Goal: Task Accomplishment & Management: Manage account settings

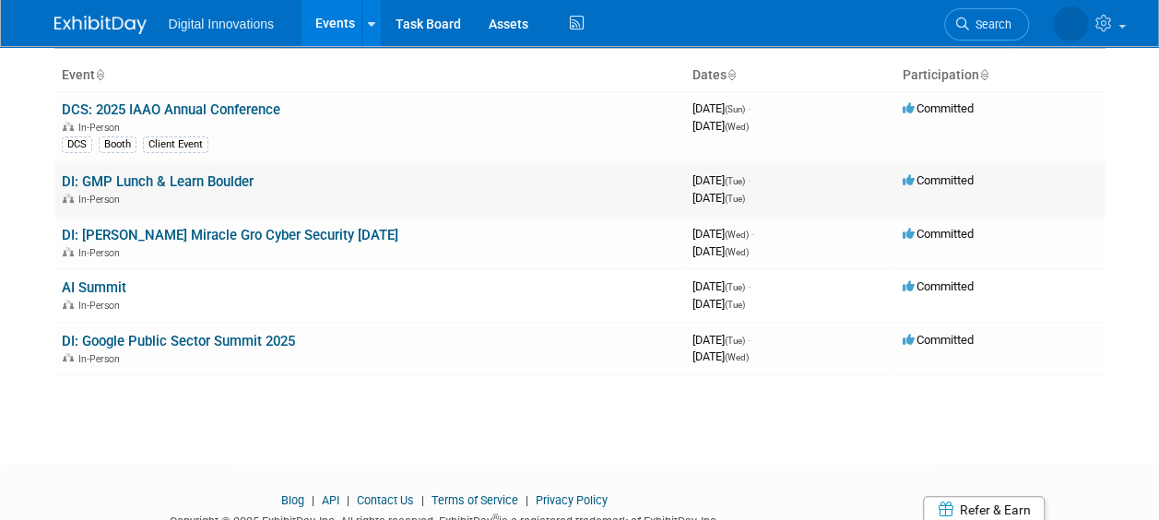
scroll to position [110, 0]
click at [232, 229] on link "DI: [PERSON_NAME] Miracle Gro Cyber Security [DATE]" at bounding box center [230, 234] width 337 height 17
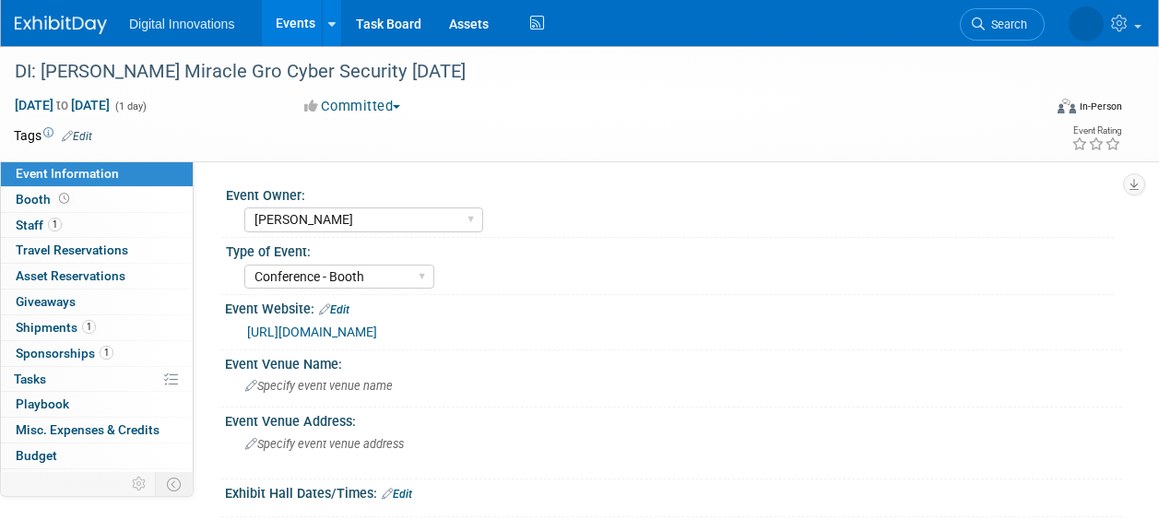
select select "[PERSON_NAME]"
select select "Conference - Booth"
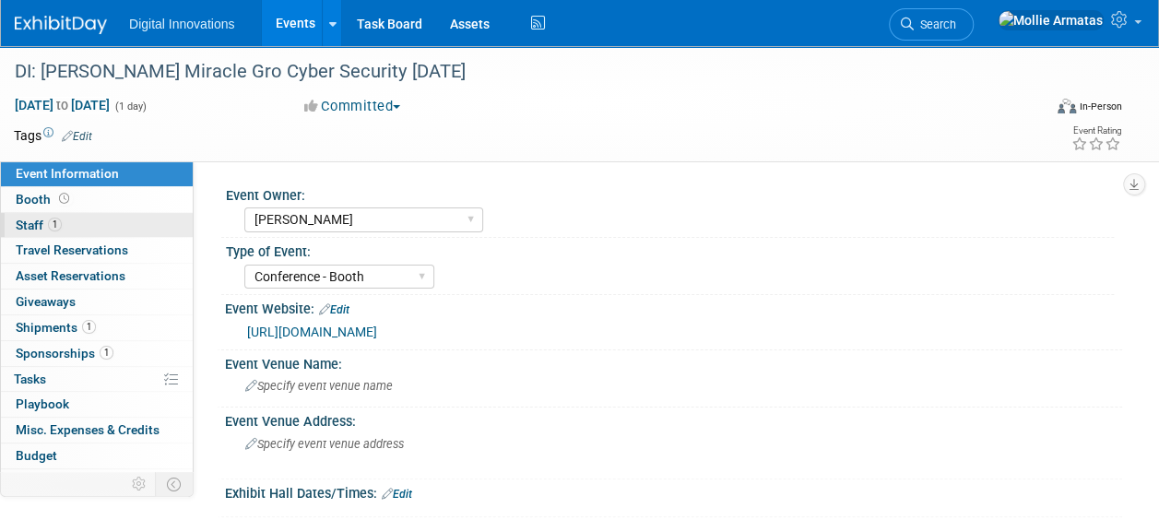
click at [80, 219] on link "1 Staff 1" at bounding box center [97, 225] width 192 height 25
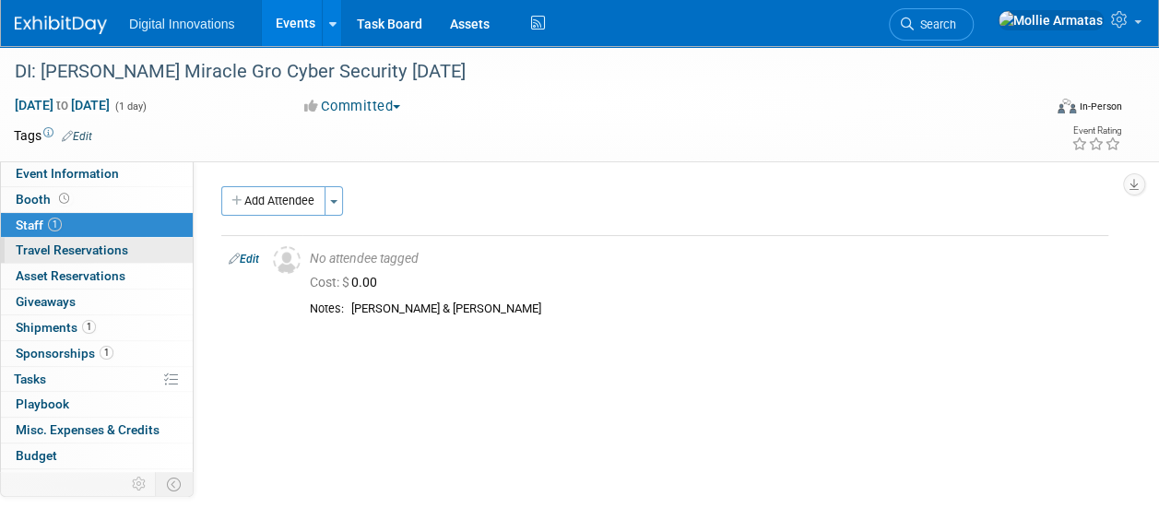
click at [69, 247] on span "Travel Reservations 0" at bounding box center [72, 250] width 112 height 15
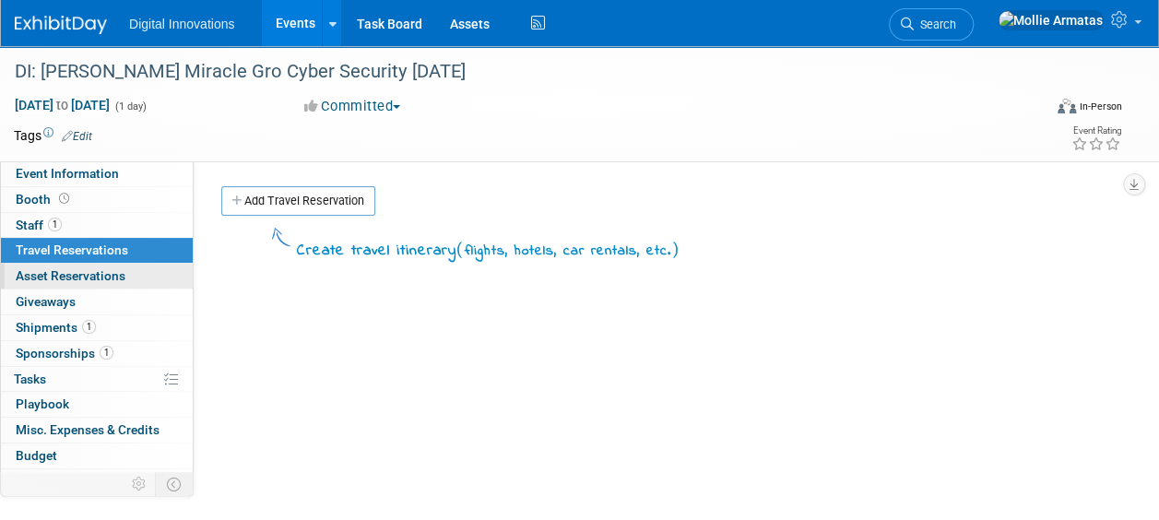
click at [105, 278] on span "Asset Reservations 0" at bounding box center [71, 275] width 110 height 15
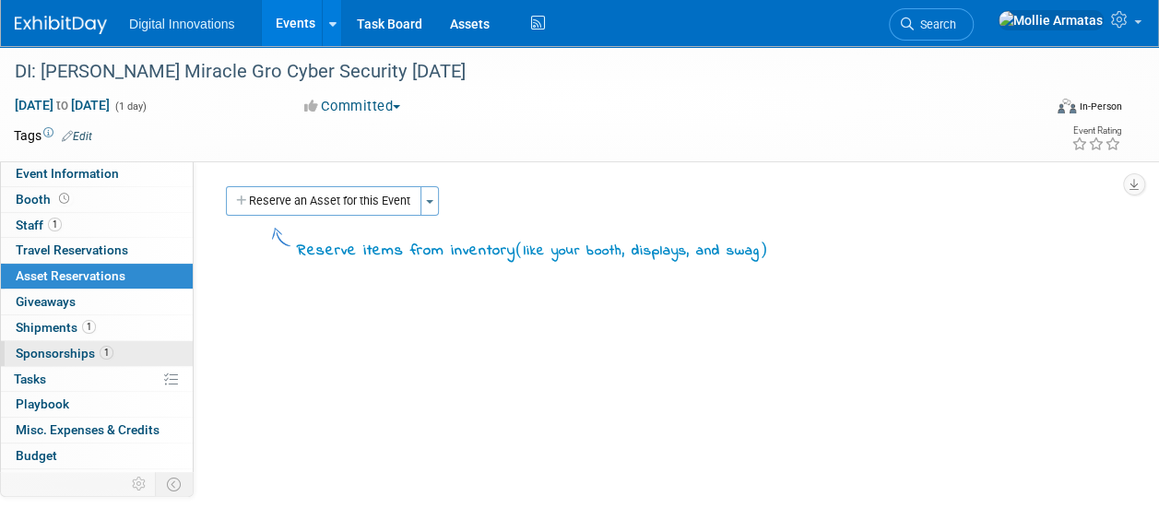
click at [112, 349] on link "1 Sponsorships 1" at bounding box center [97, 353] width 192 height 25
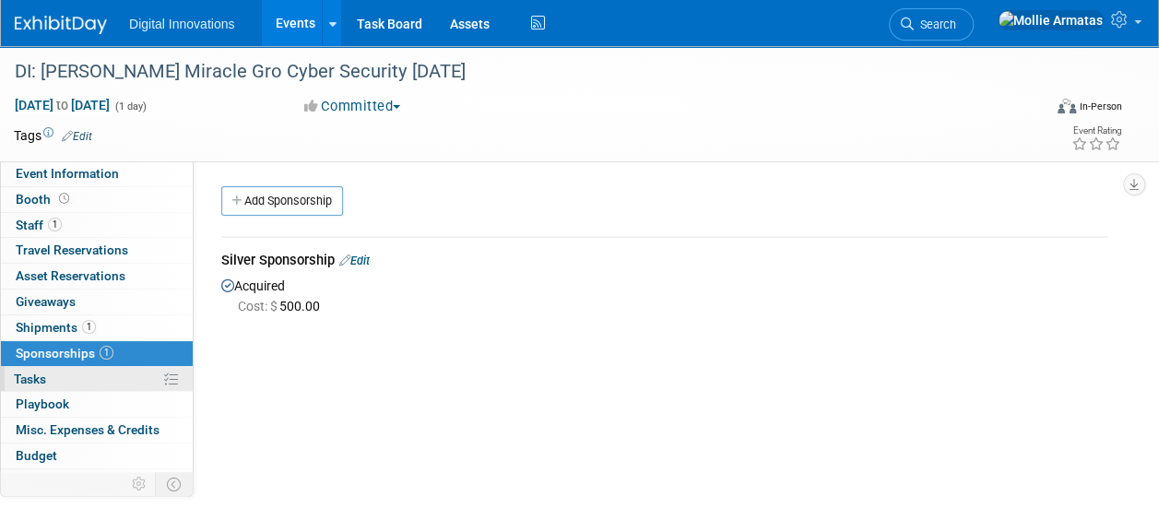
click at [79, 378] on link "0% Tasks 0%" at bounding box center [97, 379] width 192 height 25
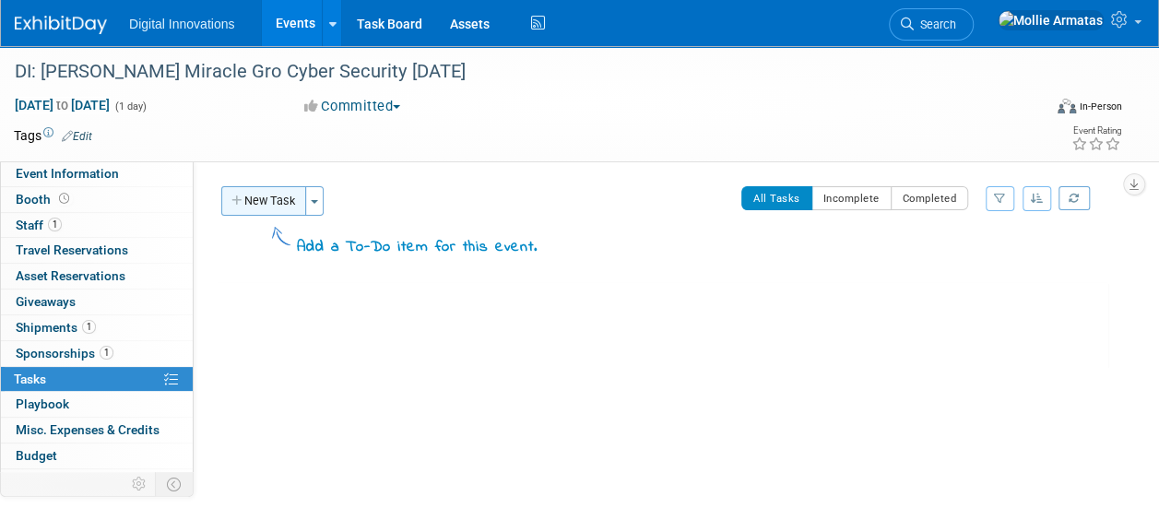
click at [269, 203] on button "New Task" at bounding box center [263, 201] width 85 height 30
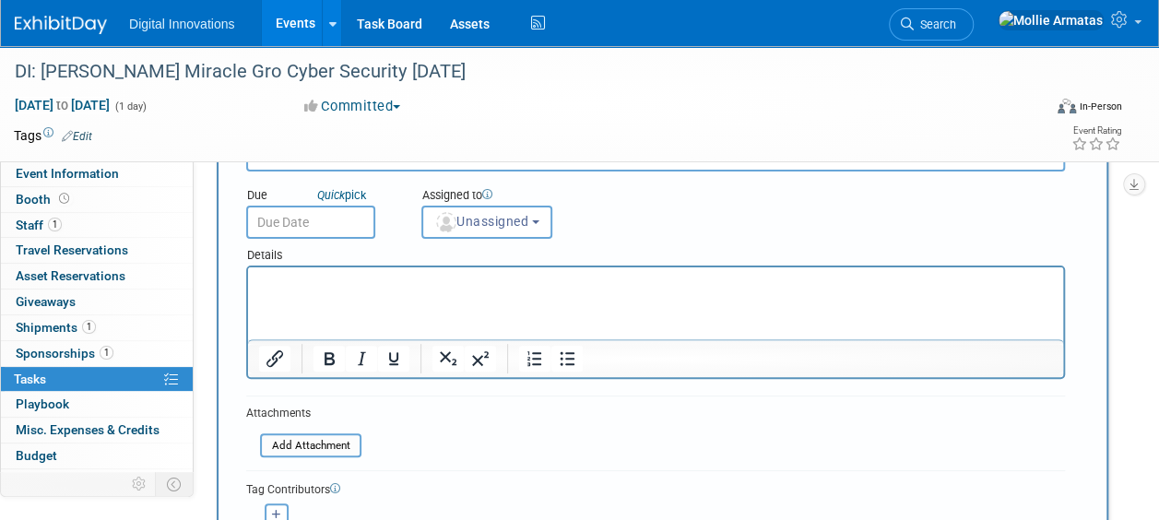
scroll to position [8, 0]
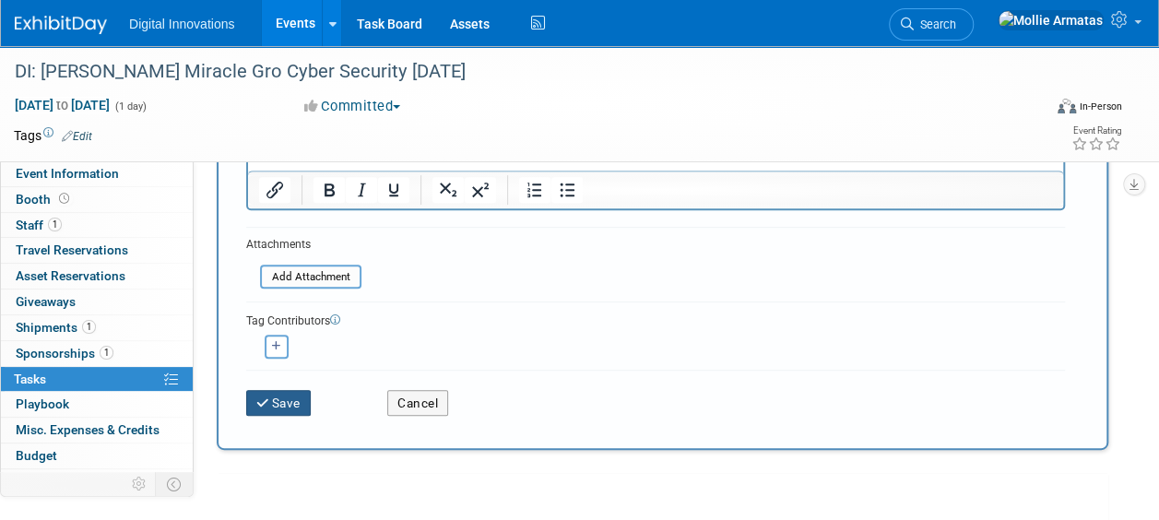
type input "Order and pay for sumo suits"
click at [302, 391] on button "Save" at bounding box center [278, 403] width 65 height 26
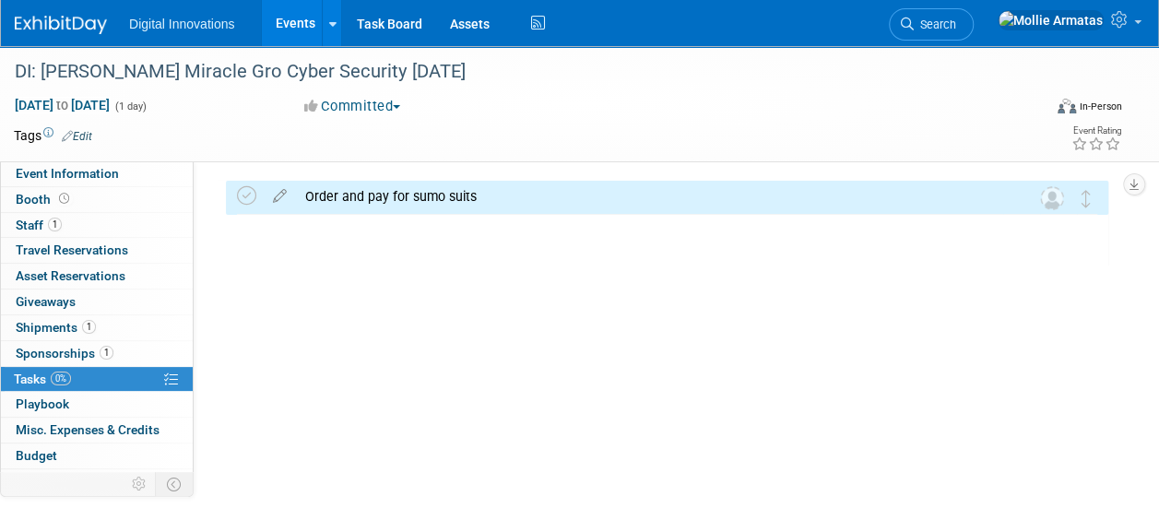
scroll to position [7, 0]
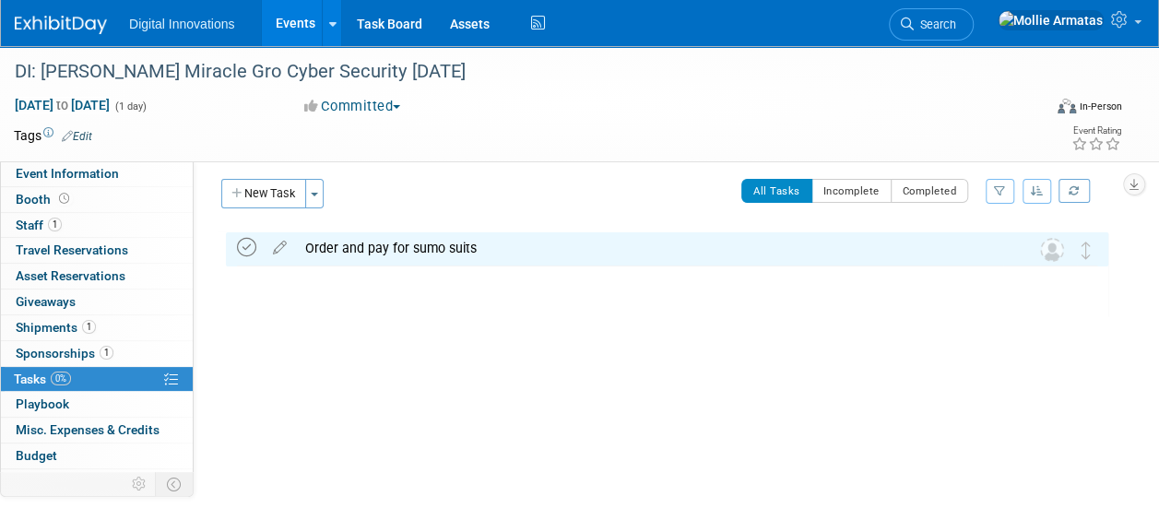
click at [240, 251] on icon at bounding box center [246, 247] width 19 height 19
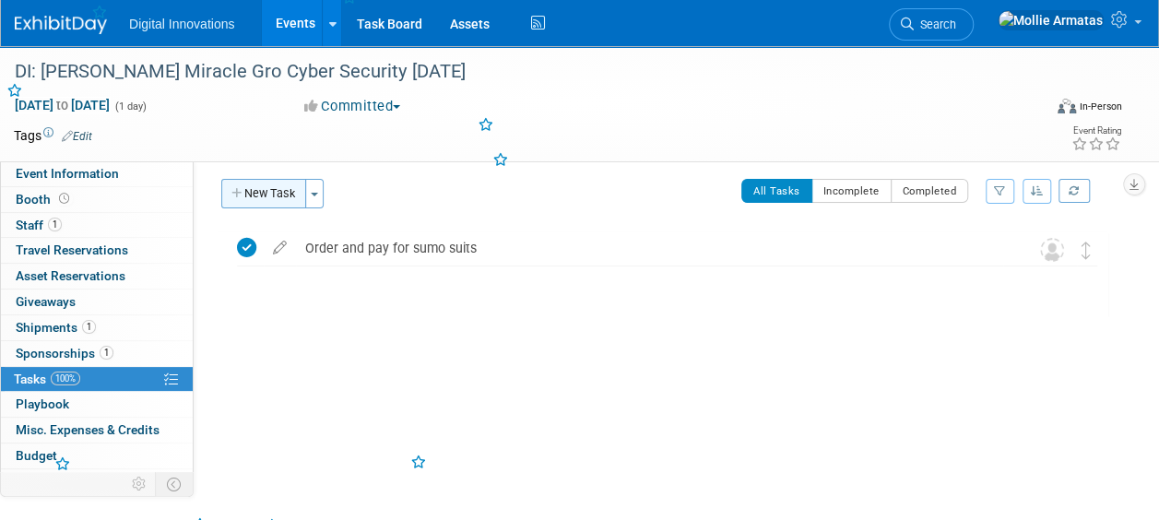
click at [271, 194] on button "New Task" at bounding box center [263, 194] width 85 height 30
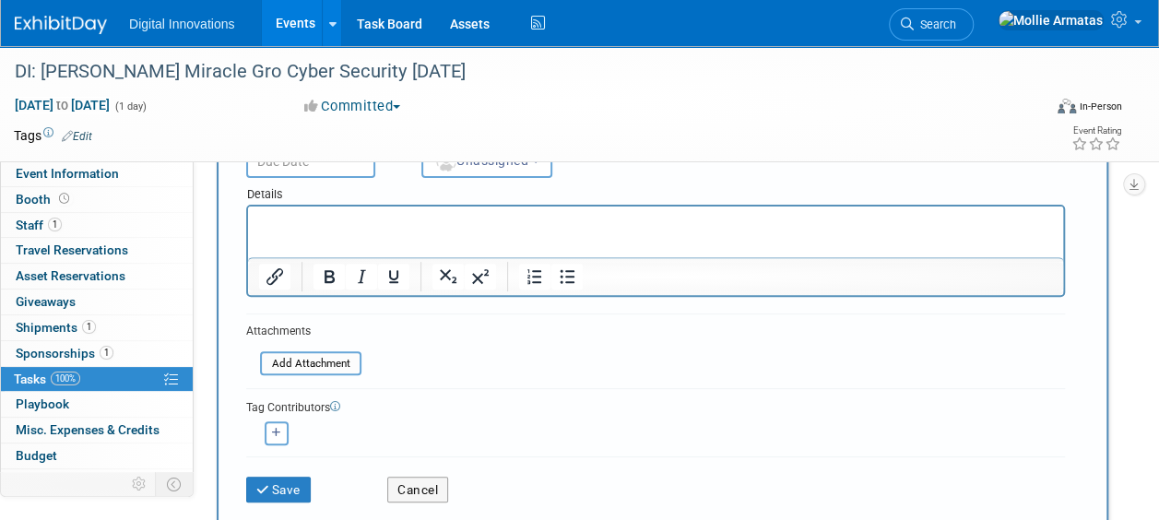
scroll to position [187, 0]
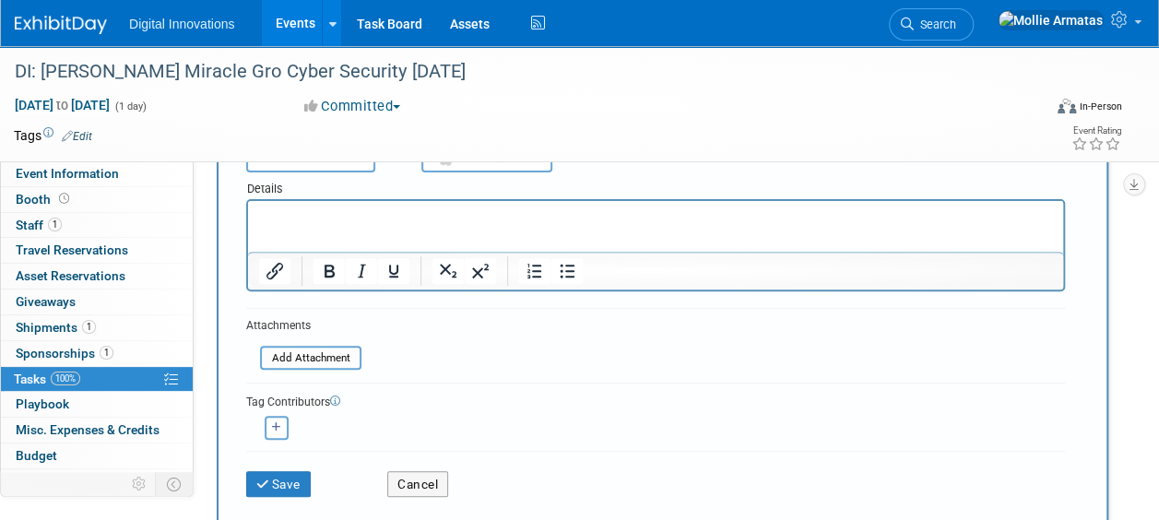
type input "Pay sponsorship invoice"
click at [280, 501] on div "Save Cancel" at bounding box center [655, 480] width 819 height 59
click at [291, 459] on div "Save" at bounding box center [302, 478] width 141 height 38
click at [290, 479] on button "Save" at bounding box center [278, 484] width 65 height 26
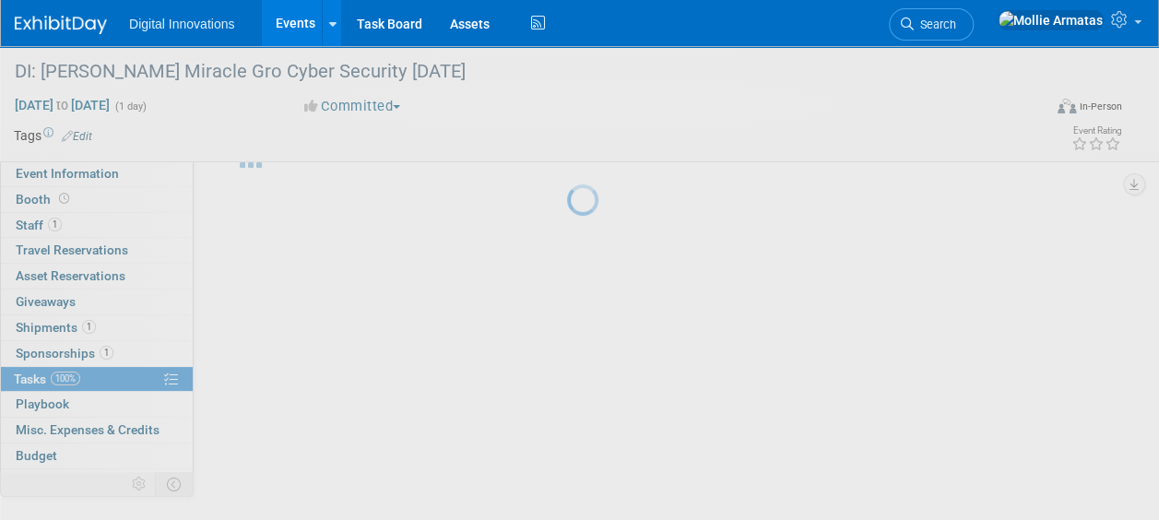
scroll to position [59, 0]
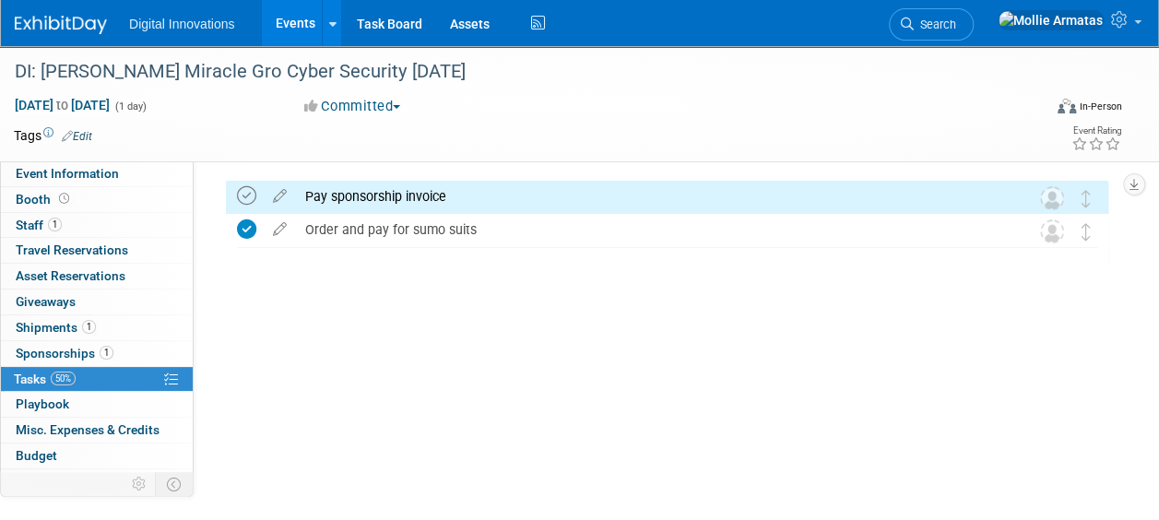
click at [249, 198] on icon at bounding box center [246, 195] width 19 height 19
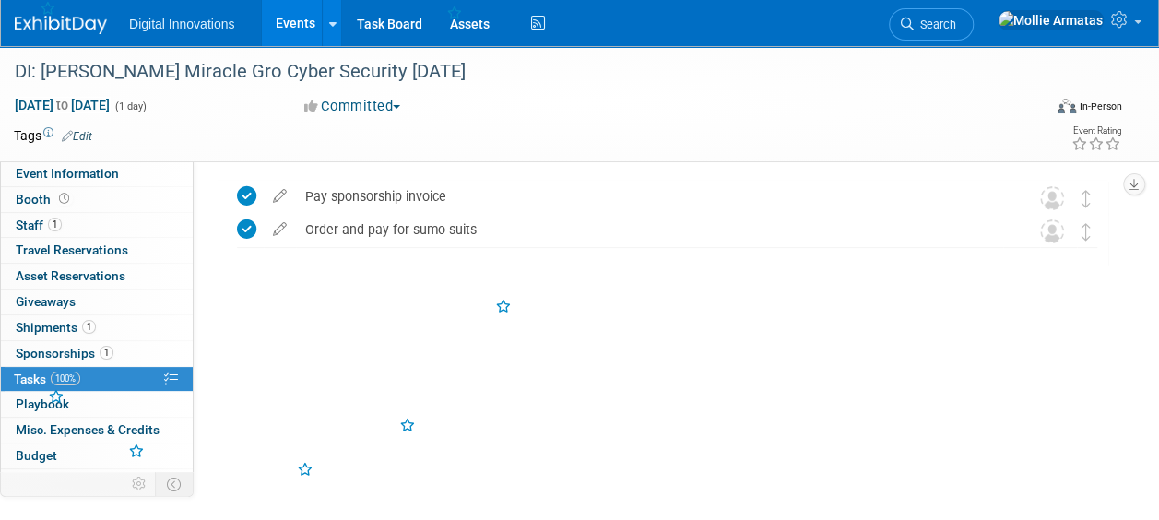
scroll to position [0, 0]
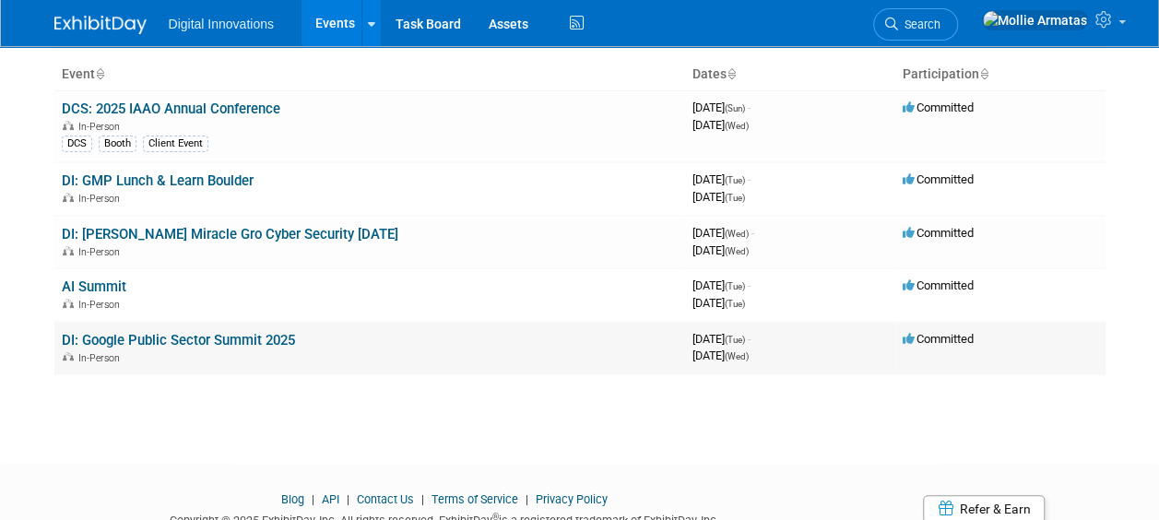
click at [239, 327] on td "DI: Google Public Sector Summit 2025 In-Person" at bounding box center [369, 348] width 631 height 53
click at [256, 343] on link "DI: Google Public Sector Summit 2025" at bounding box center [178, 340] width 233 height 17
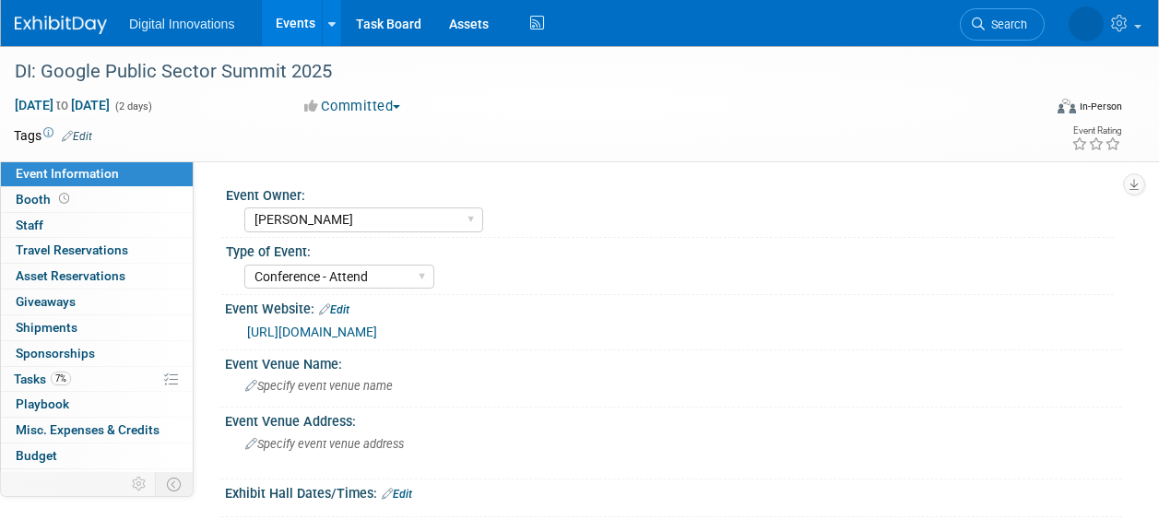
select select "[PERSON_NAME]"
select select "Conference - Attend"
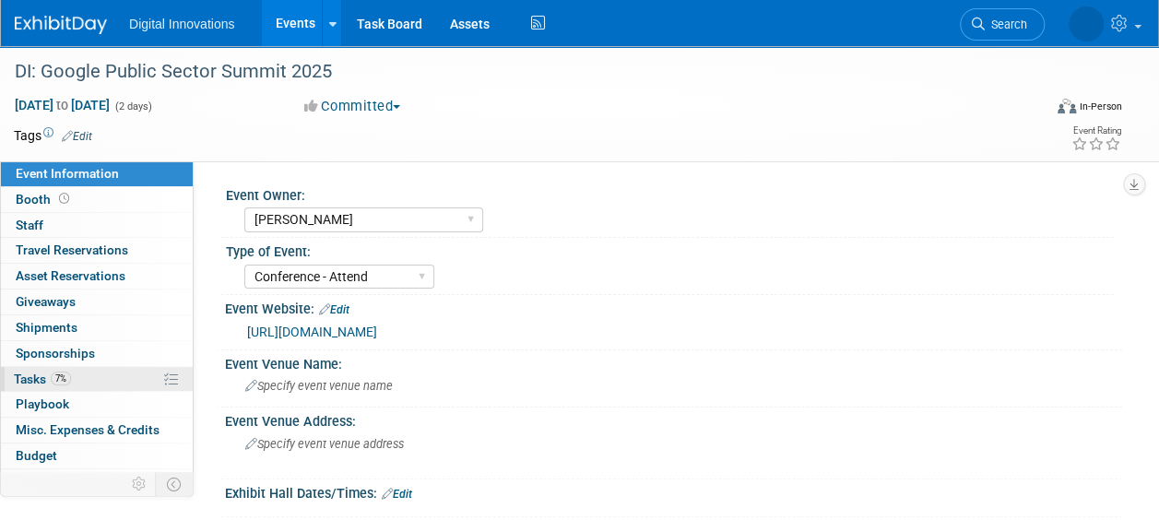
click at [44, 377] on span "Tasks 7%" at bounding box center [42, 379] width 57 height 15
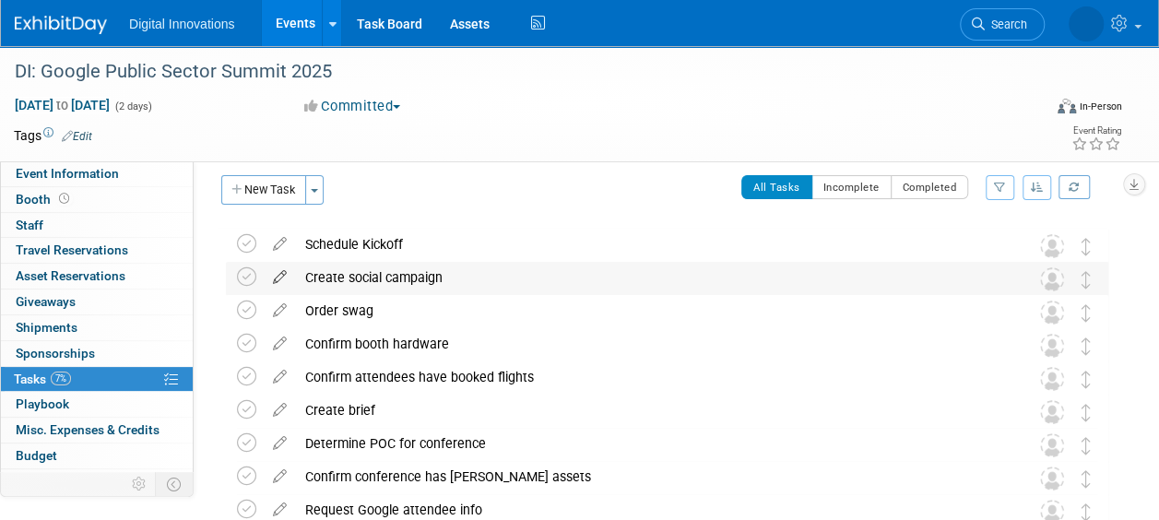
scroll to position [16, 0]
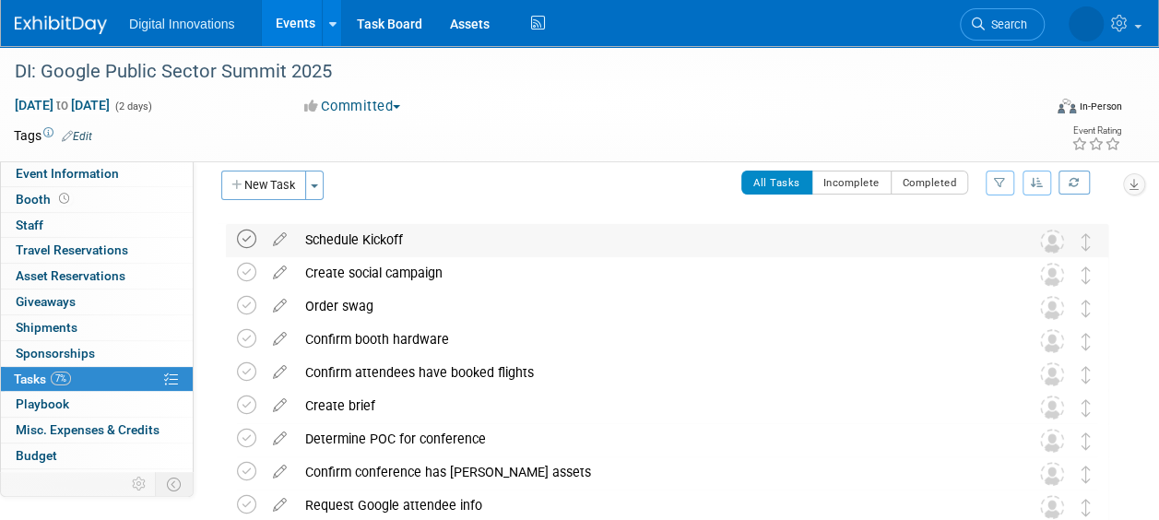
click at [246, 230] on icon at bounding box center [246, 239] width 19 height 19
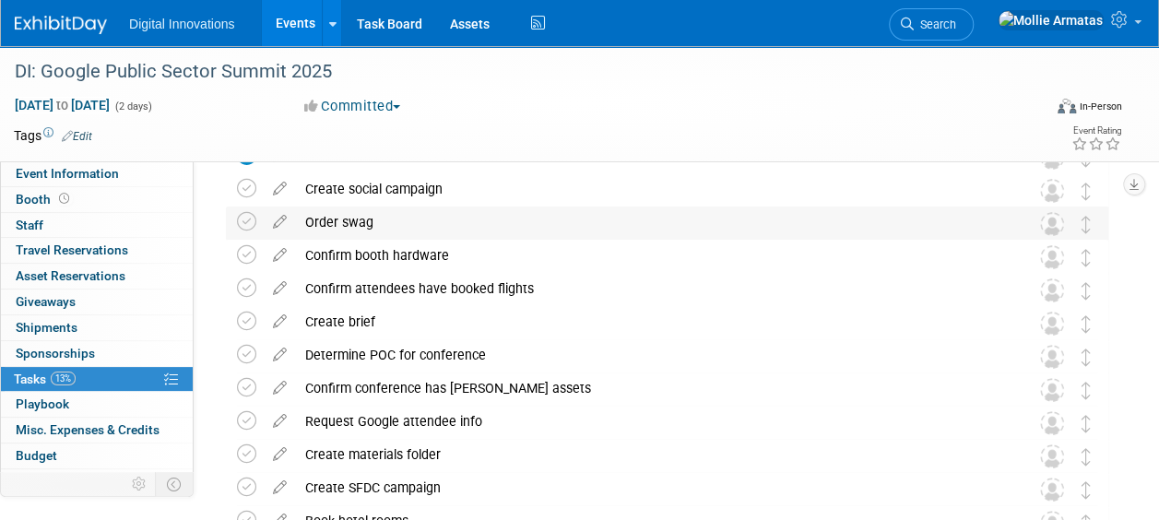
scroll to position [122, 0]
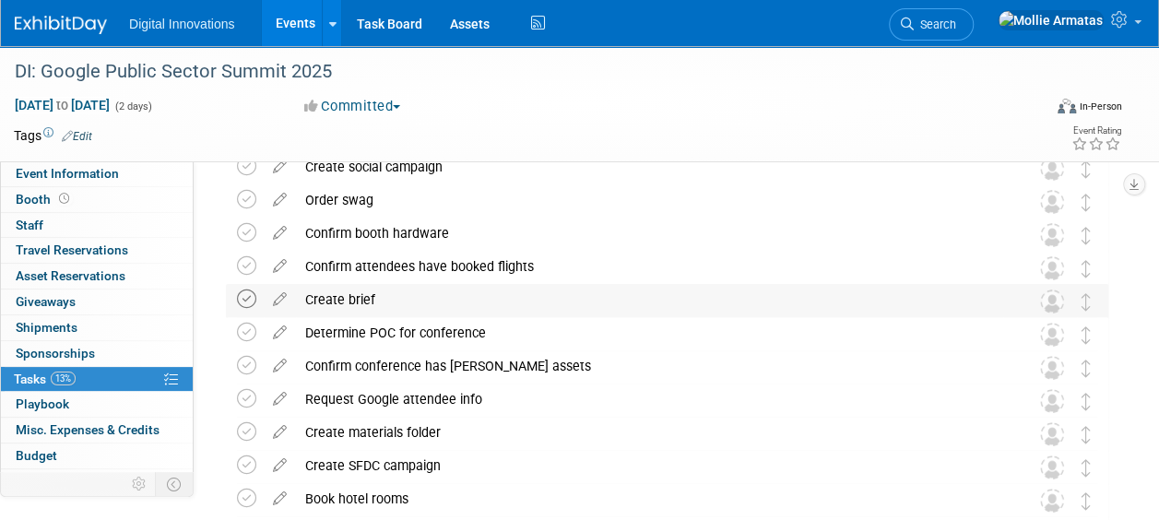
click at [242, 301] on icon at bounding box center [246, 299] width 19 height 19
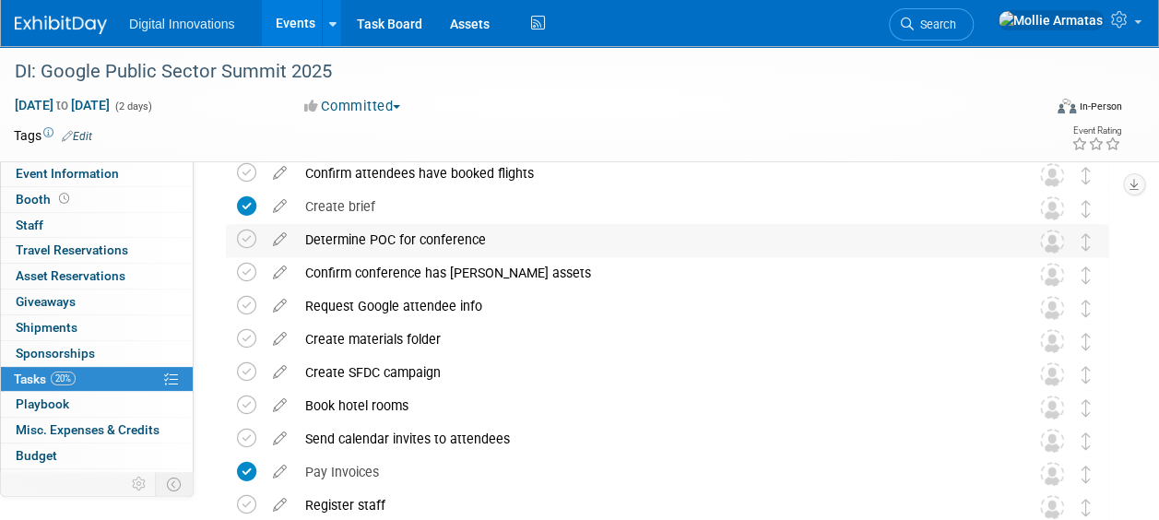
scroll to position [214, 0]
click at [249, 275] on icon at bounding box center [246, 273] width 19 height 19
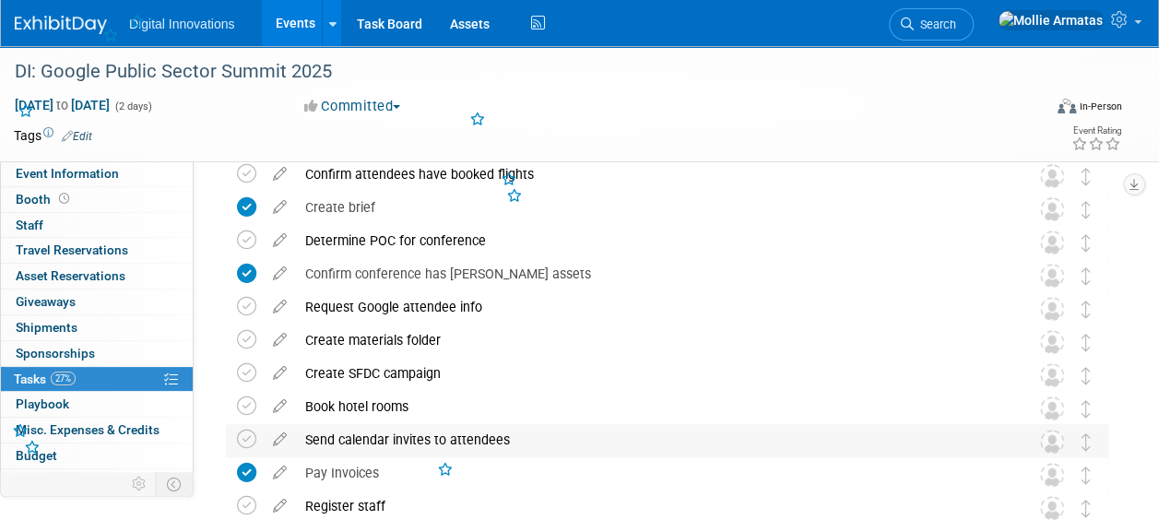
scroll to position [329, 0]
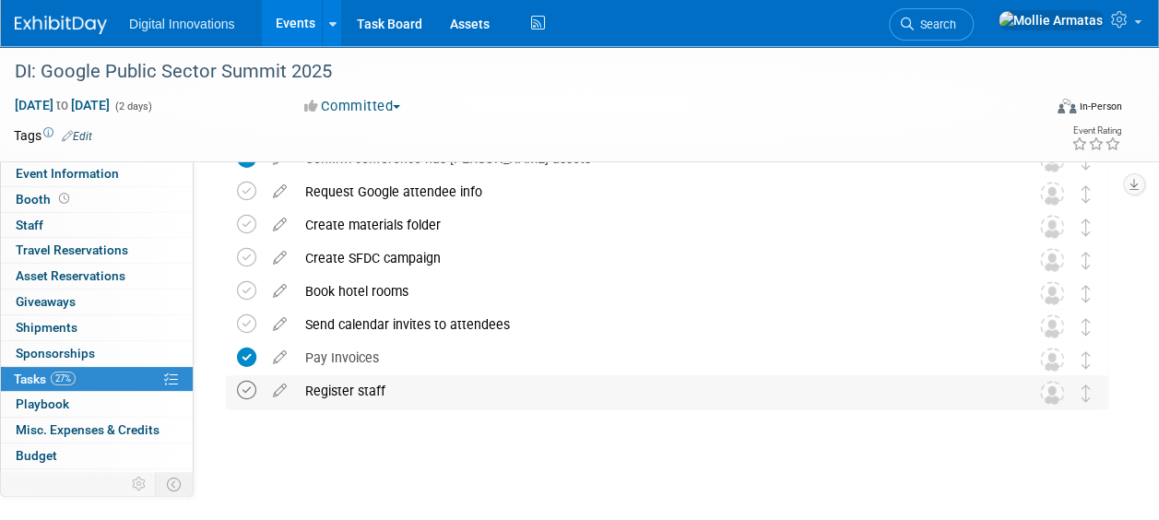
click at [247, 383] on icon at bounding box center [246, 390] width 19 height 19
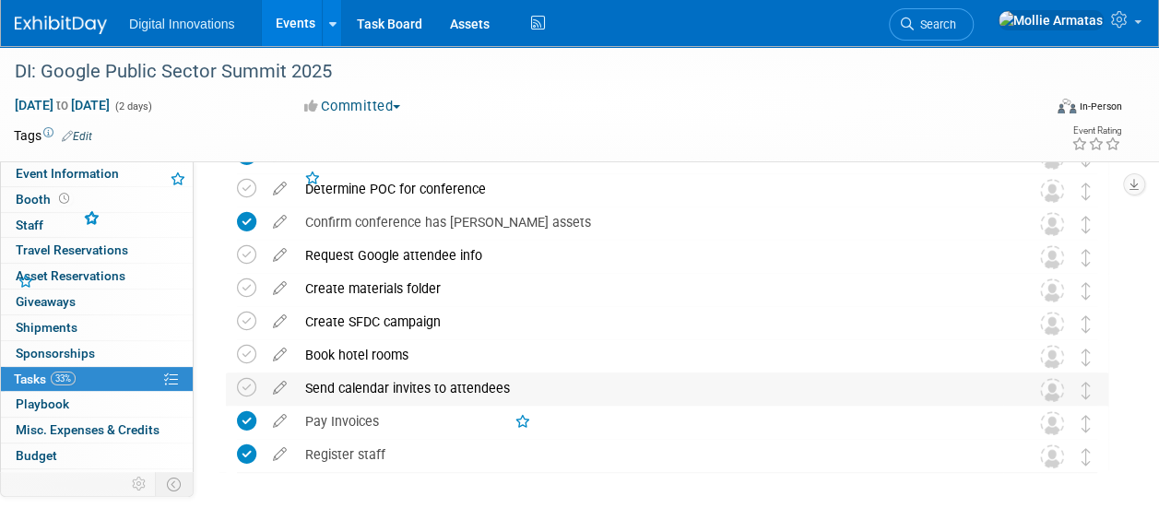
scroll to position [265, 0]
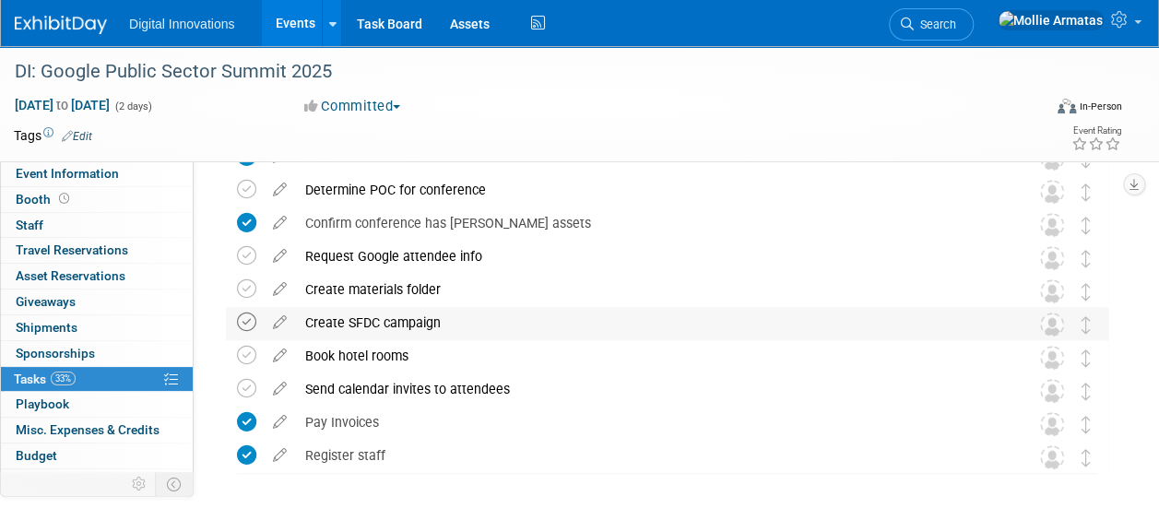
click at [246, 321] on icon at bounding box center [246, 322] width 19 height 19
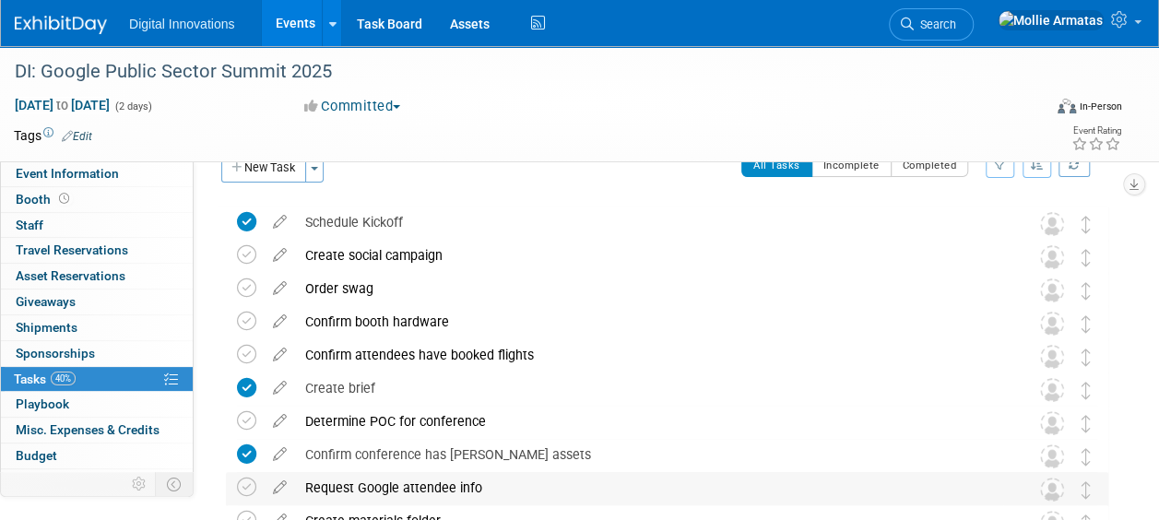
scroll to position [32, 0]
click at [247, 314] on icon at bounding box center [246, 322] width 19 height 19
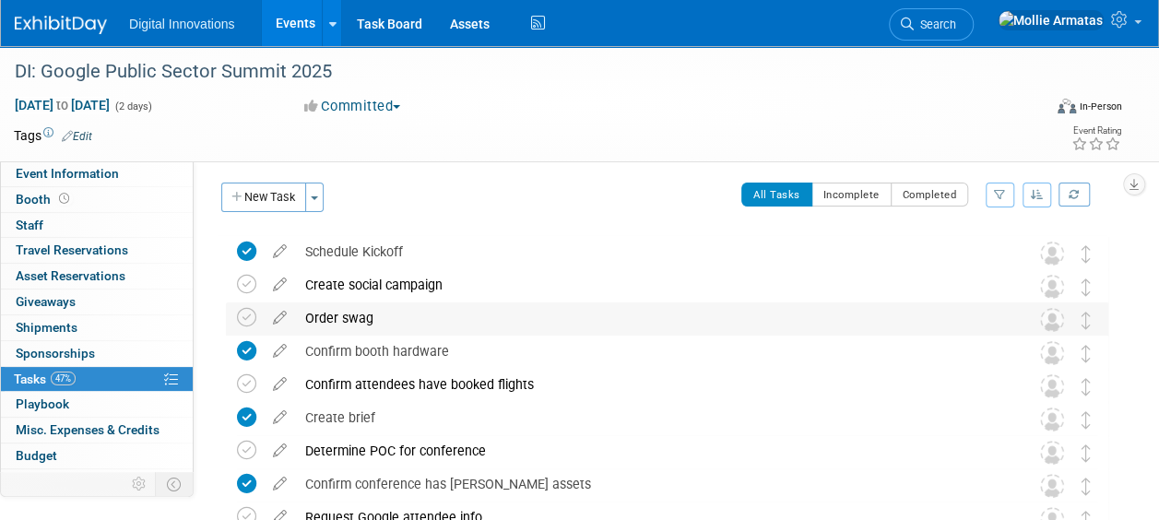
scroll to position [0, 0]
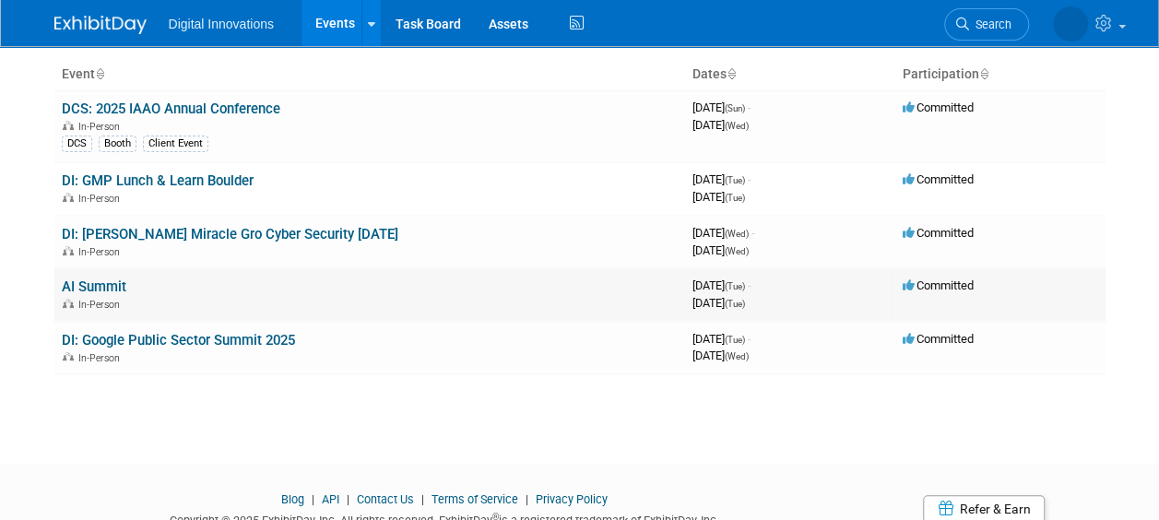
click at [258, 288] on td "AI Summit In-Person" at bounding box center [369, 294] width 631 height 53
click at [107, 283] on link "AI Summit" at bounding box center [94, 286] width 65 height 17
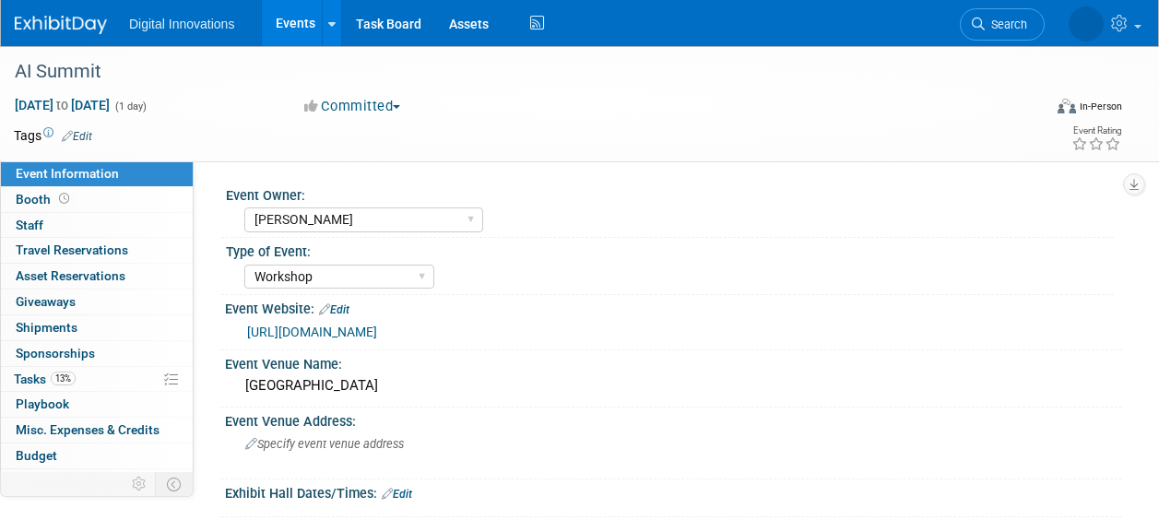
select select "[PERSON_NAME]"
select select "Workshop"
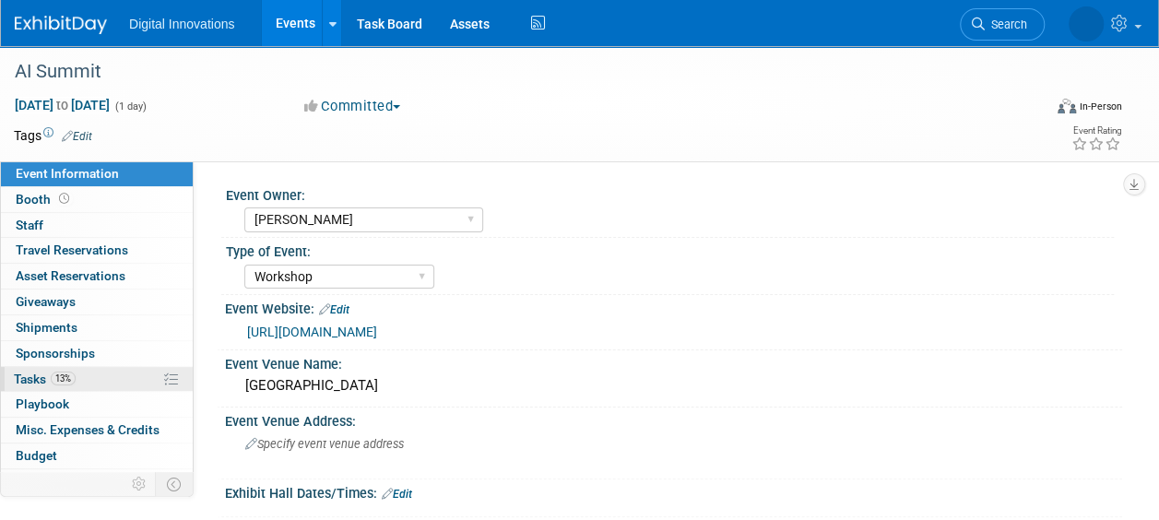
click at [74, 373] on span "13%" at bounding box center [63, 379] width 25 height 14
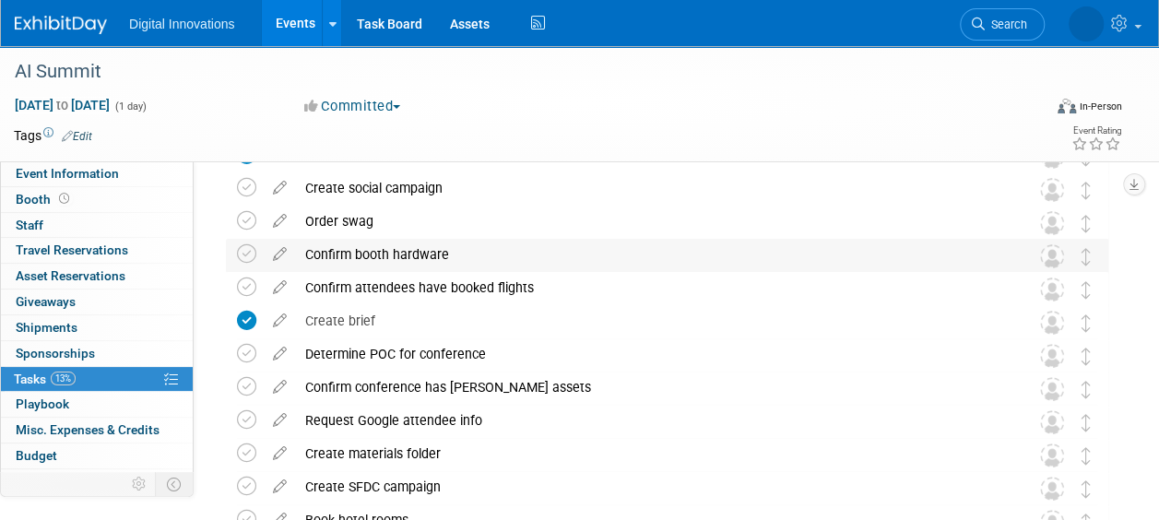
scroll to position [101, 0]
click at [243, 351] on icon at bounding box center [246, 352] width 19 height 19
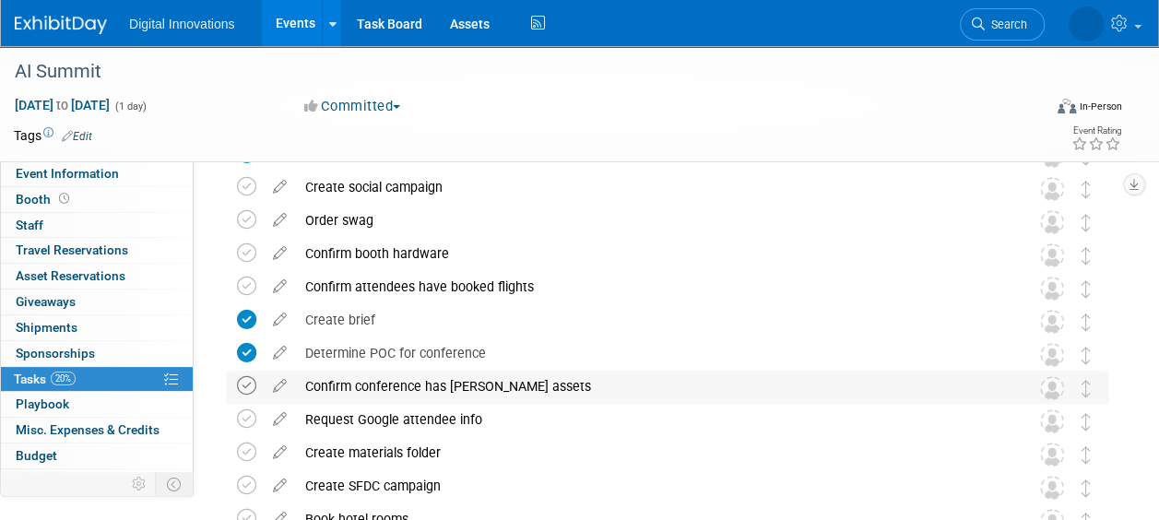
click at [246, 391] on icon at bounding box center [246, 385] width 19 height 19
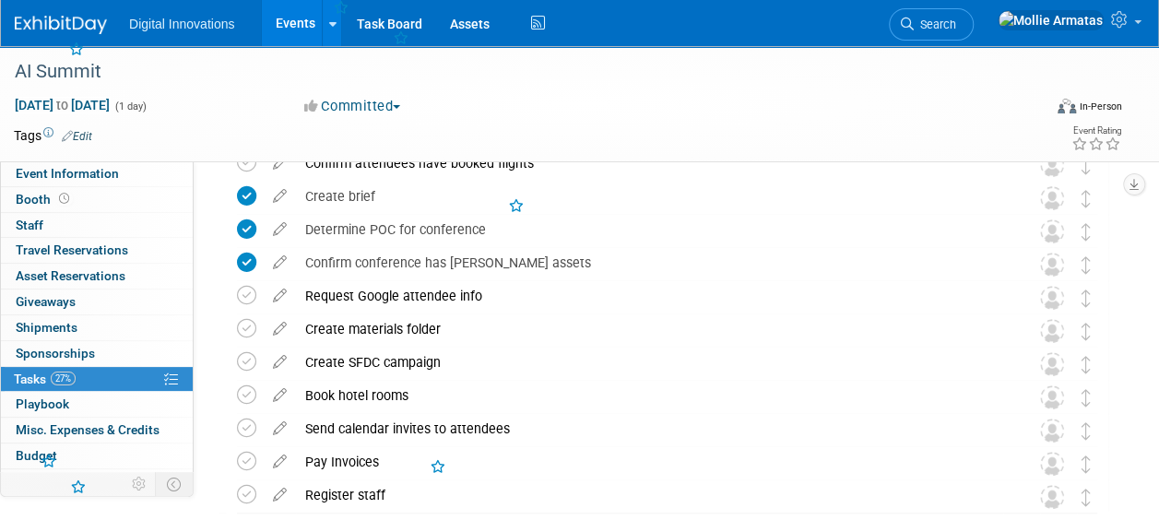
scroll to position [227, 0]
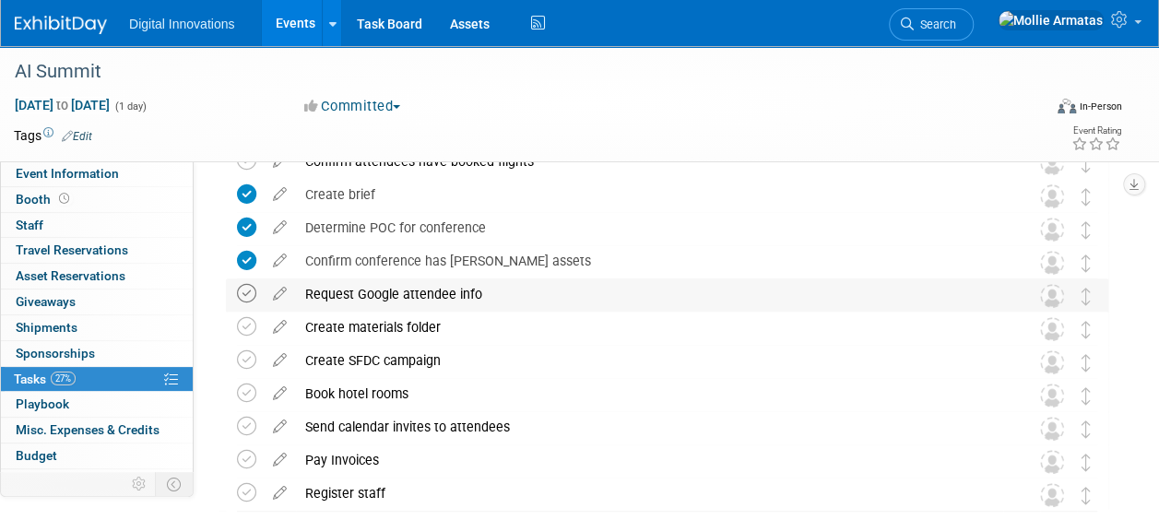
click at [243, 291] on icon at bounding box center [246, 293] width 19 height 19
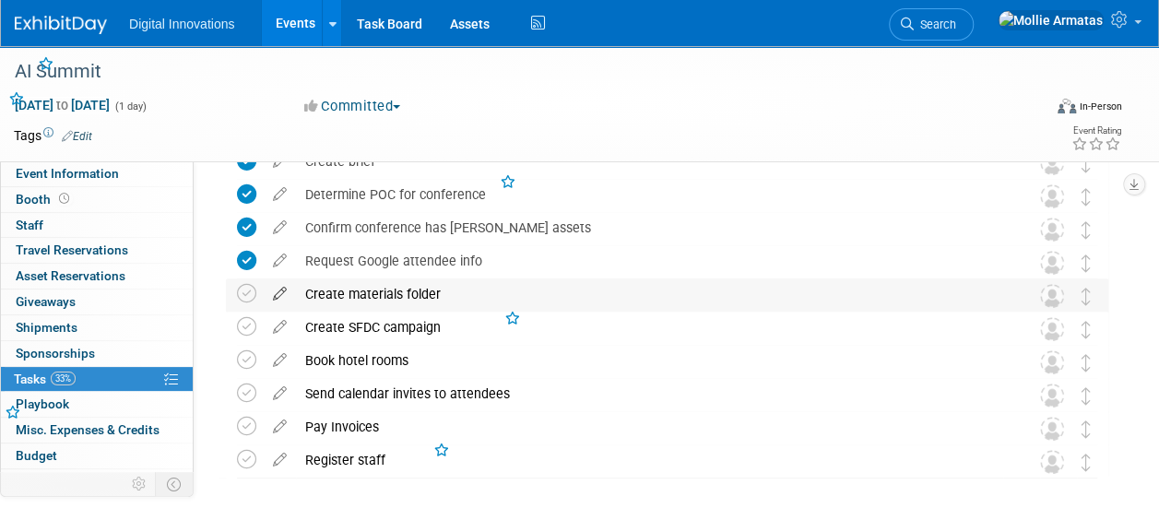
scroll to position [261, 0]
click at [243, 326] on icon at bounding box center [246, 325] width 19 height 19
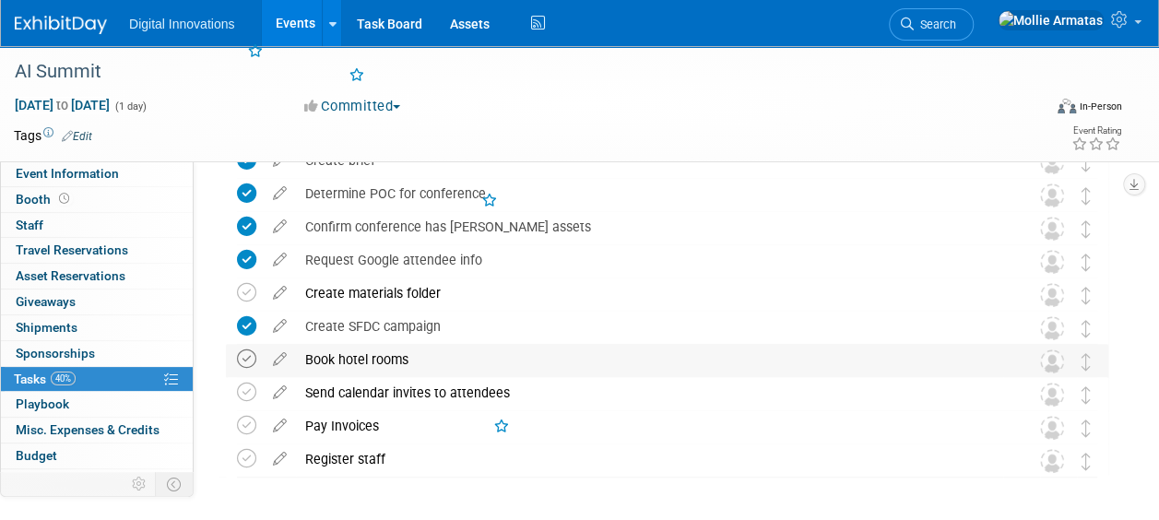
click at [248, 363] on icon at bounding box center [246, 358] width 19 height 19
click at [251, 456] on icon at bounding box center [246, 458] width 19 height 19
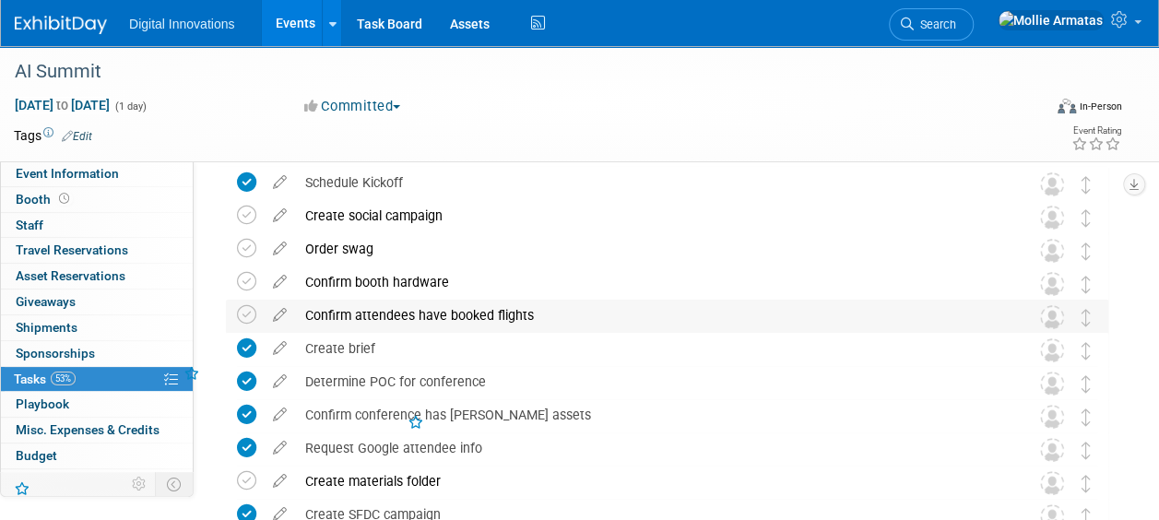
scroll to position [71, 0]
click at [249, 310] on icon at bounding box center [246, 316] width 19 height 19
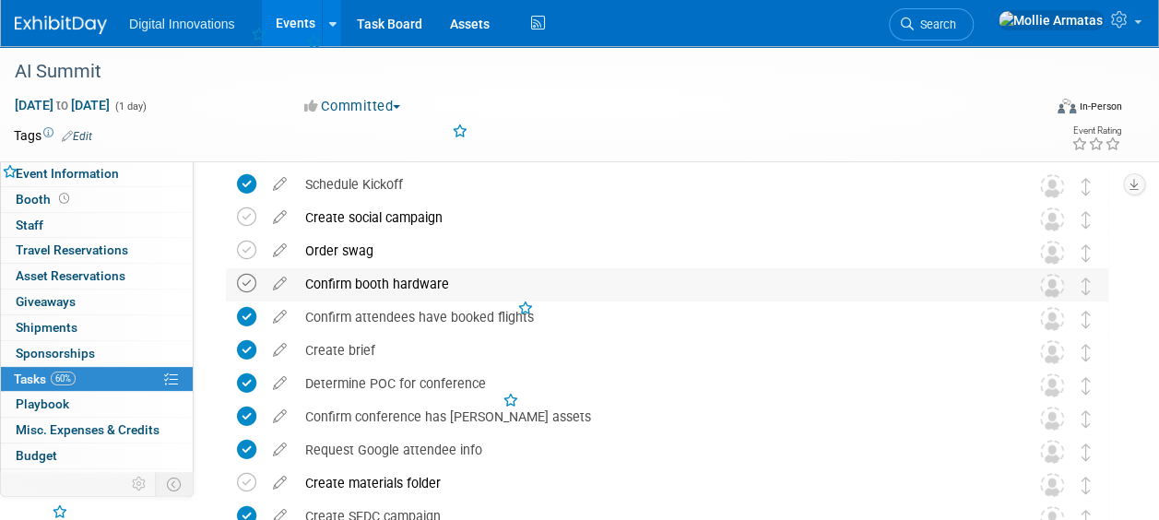
click at [240, 288] on icon at bounding box center [246, 283] width 19 height 19
